Goal: Task Accomplishment & Management: Manage account settings

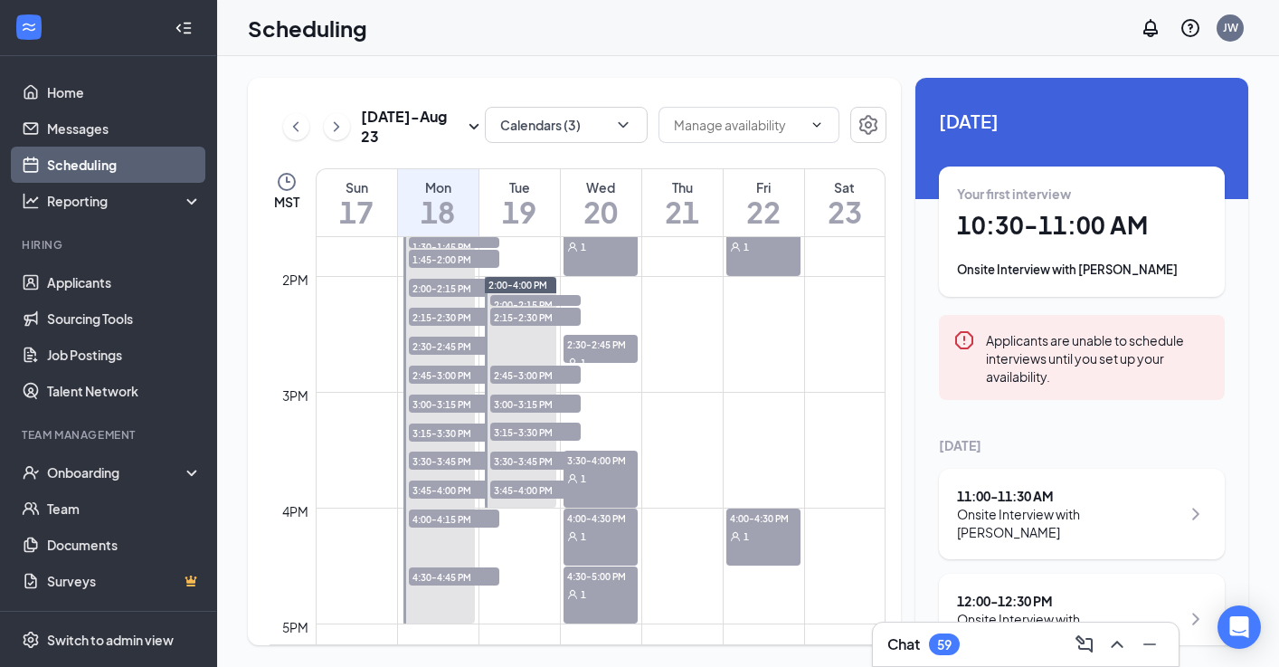
scroll to position [1538, 0]
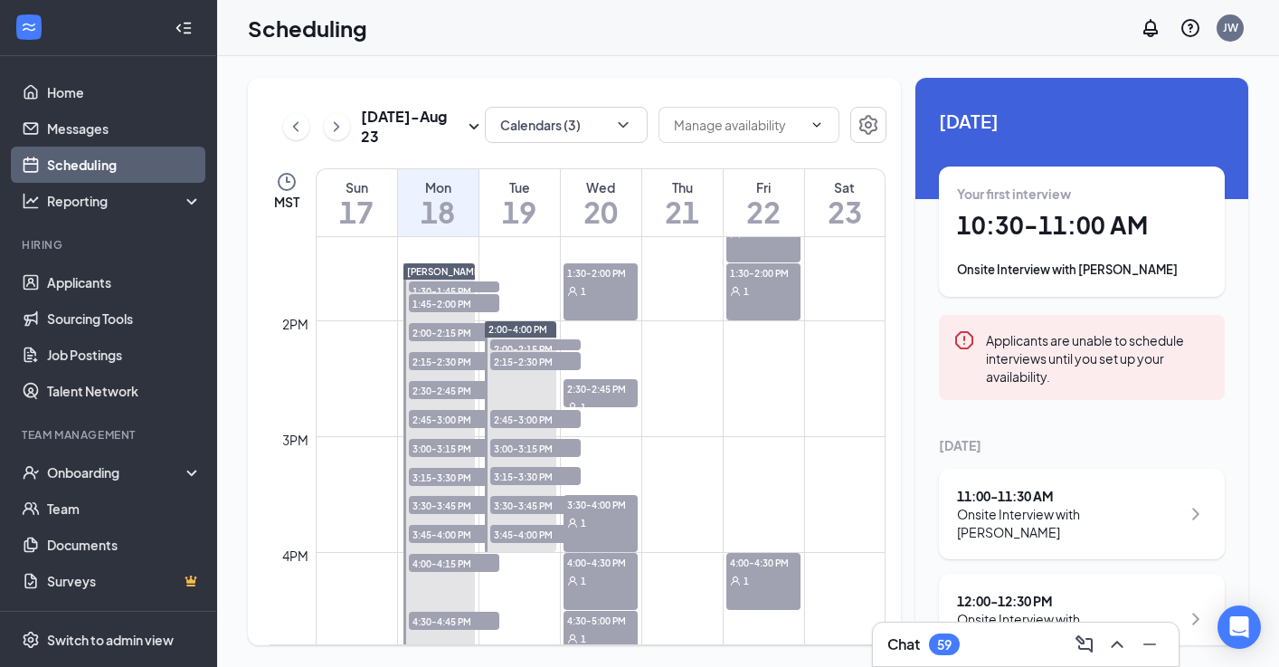
click at [342, 133] on icon "ChevronRight" at bounding box center [337, 127] width 18 height 22
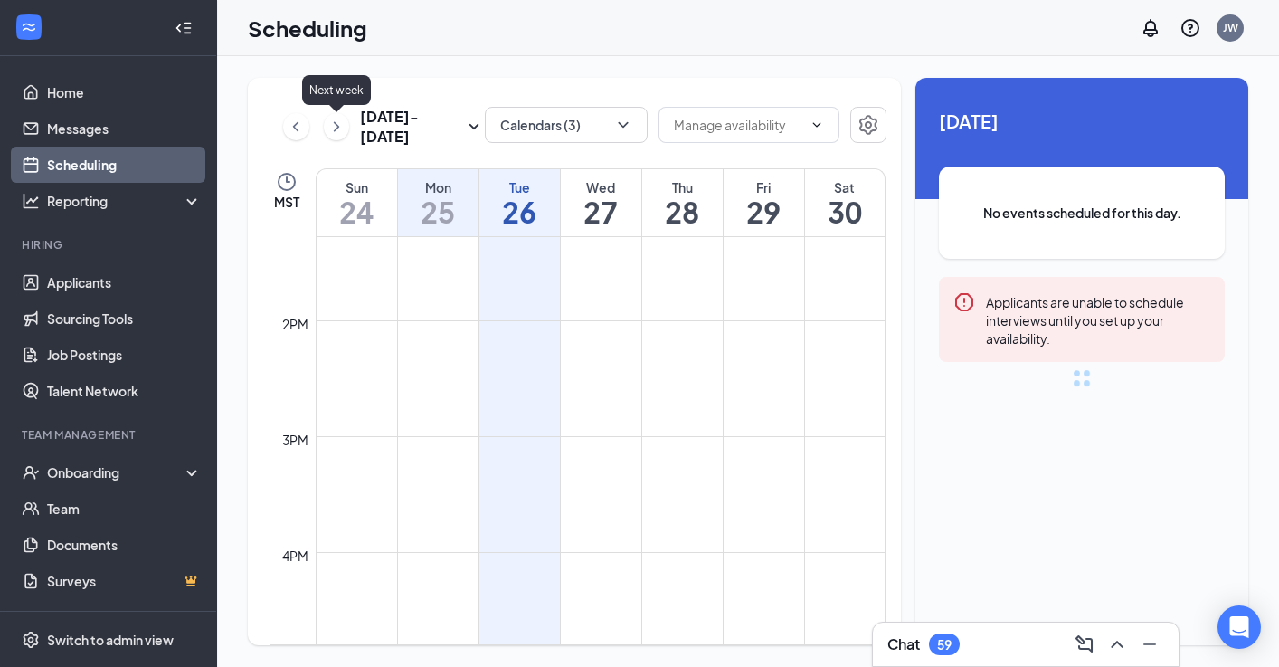
scroll to position [889, 0]
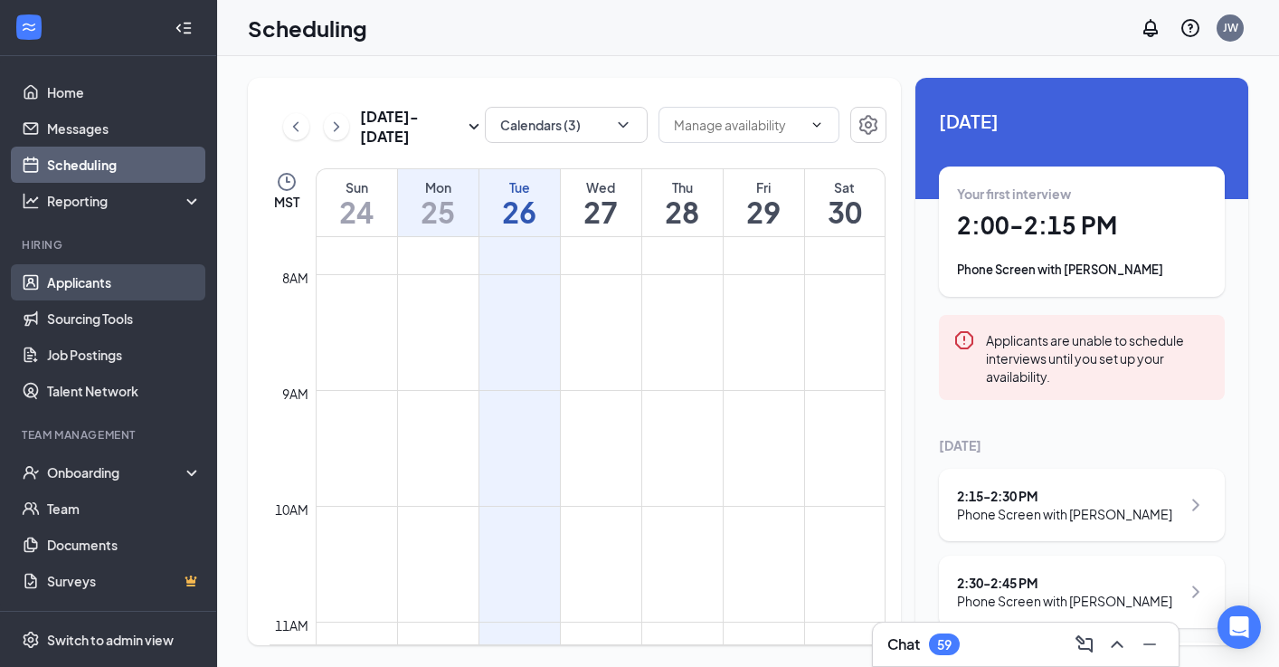
click at [101, 281] on link "Applicants" at bounding box center [124, 282] width 155 height 36
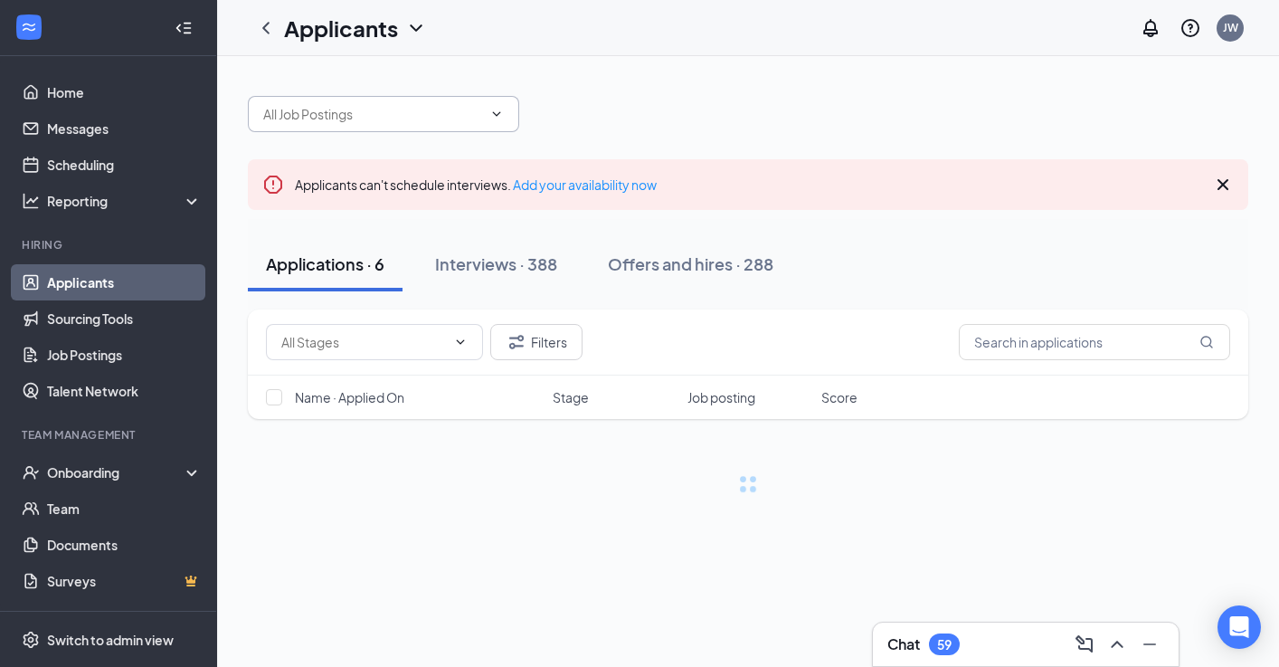
click at [330, 112] on input "text" at bounding box center [372, 114] width 219 height 20
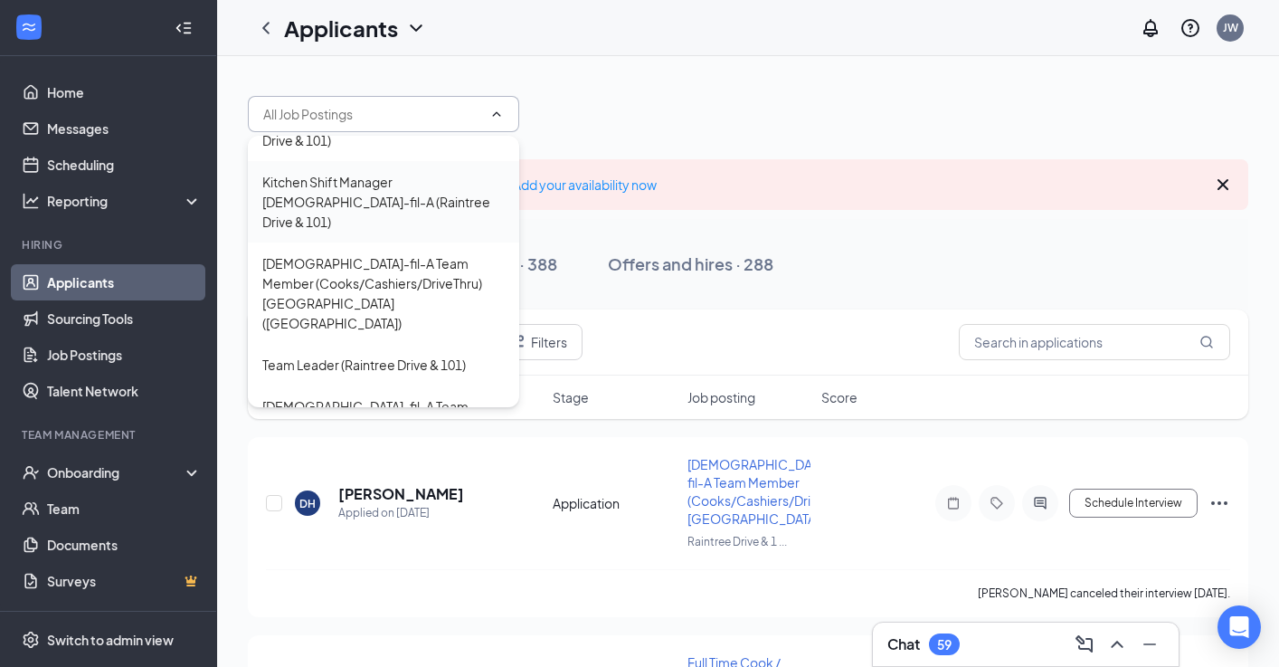
scroll to position [157, 0]
click at [337, 356] on div "Team Leader (Raintree Drive & 101)" at bounding box center [364, 366] width 204 height 20
type input "Team Leader (Raintree Drive & 101)"
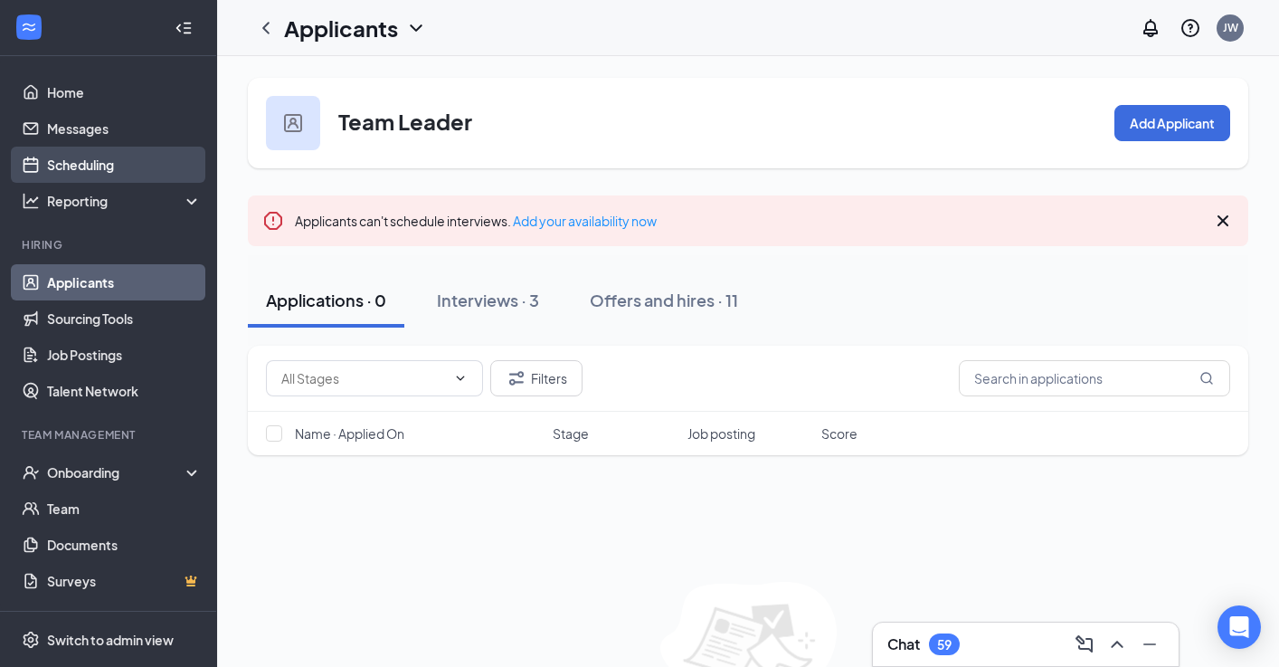
click at [90, 168] on link "Scheduling" at bounding box center [124, 165] width 155 height 36
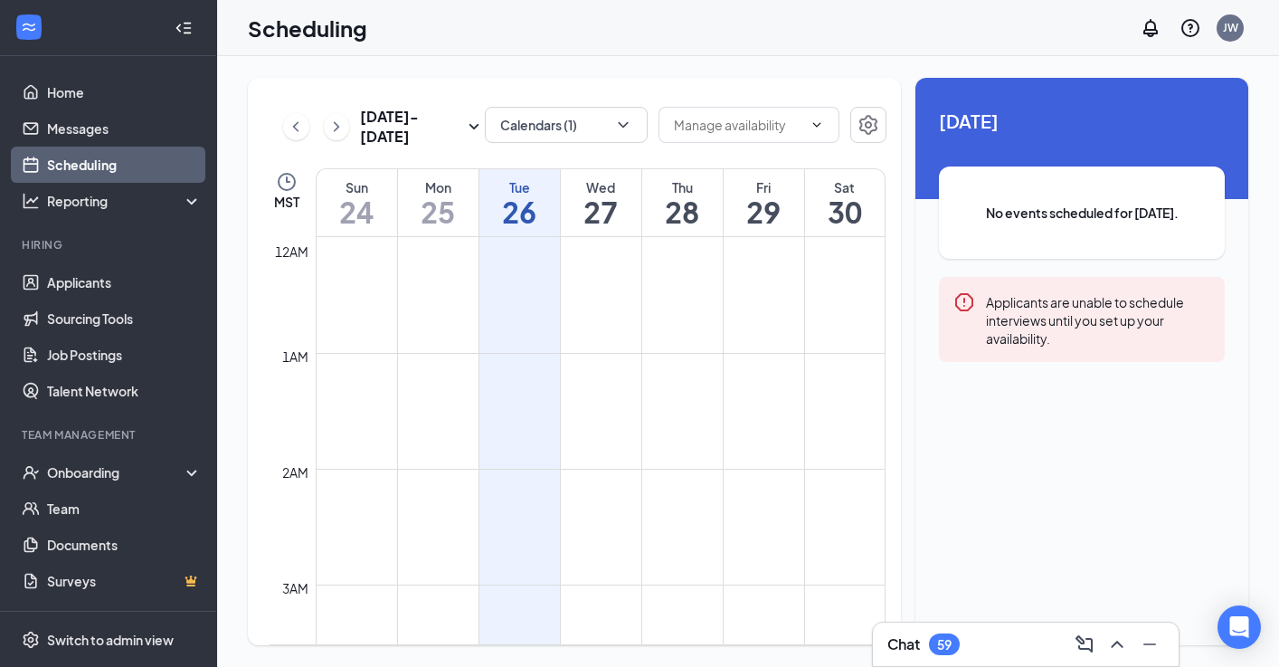
scroll to position [889, 0]
click at [297, 125] on icon "ChevronLeft" at bounding box center [296, 127] width 18 height 22
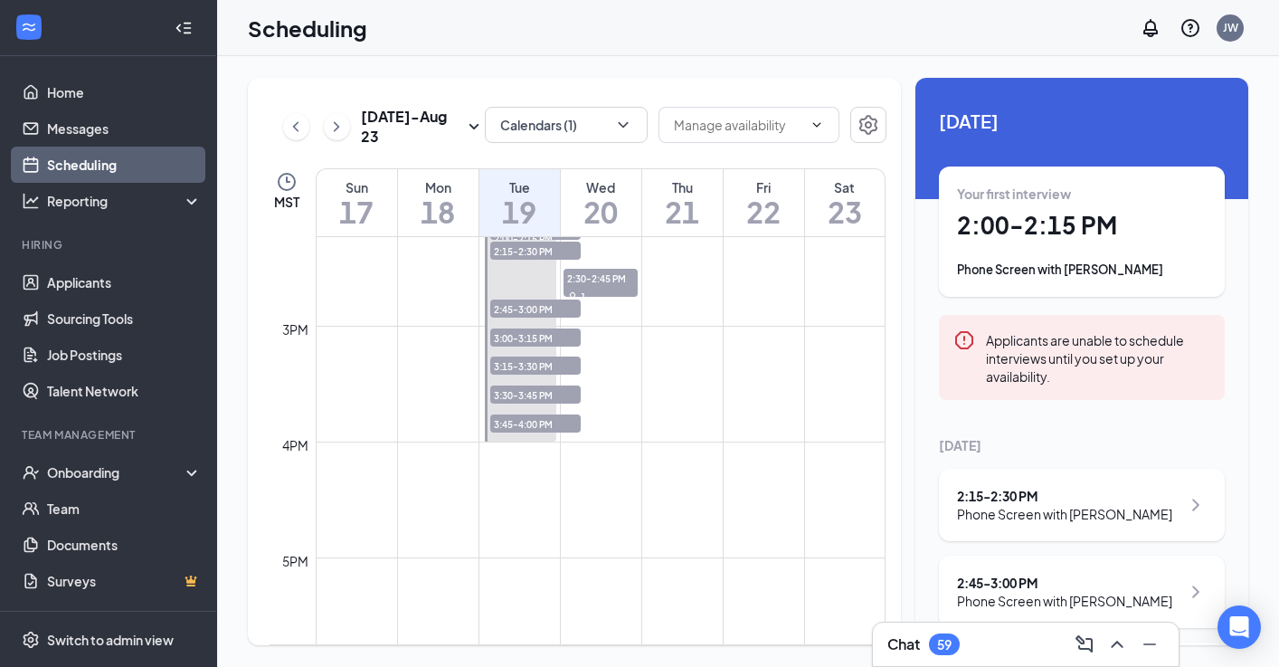
scroll to position [1691, 0]
